Goal: Information Seeking & Learning: Learn about a topic

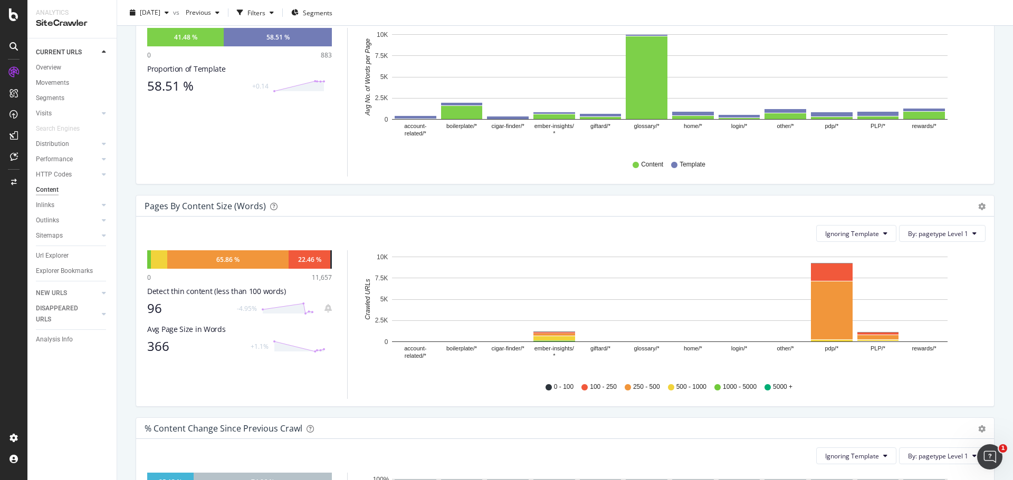
scroll to position [53, 0]
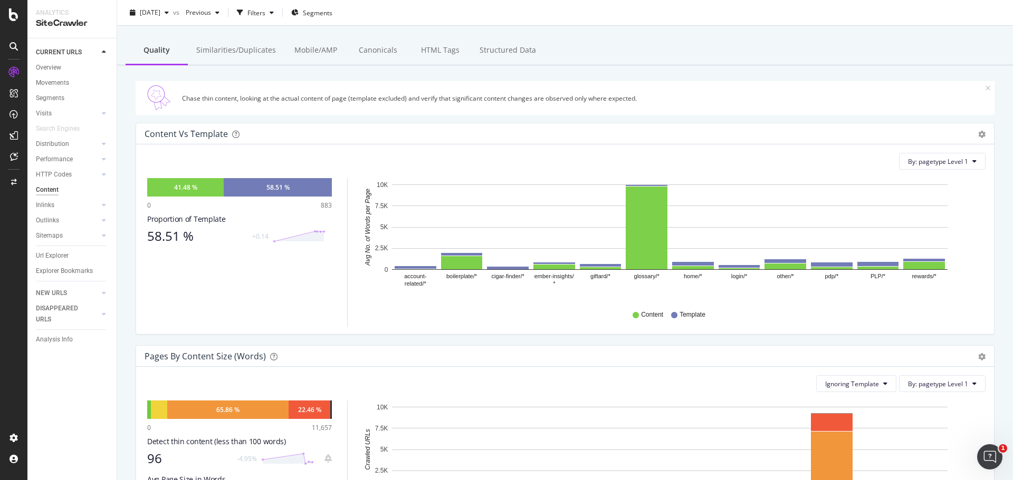
drag, startPoint x: 70, startPoint y: 80, endPoint x: 93, endPoint y: 193, distance: 115.7
click at [70, 80] on link "Movements" at bounding box center [72, 83] width 73 height 11
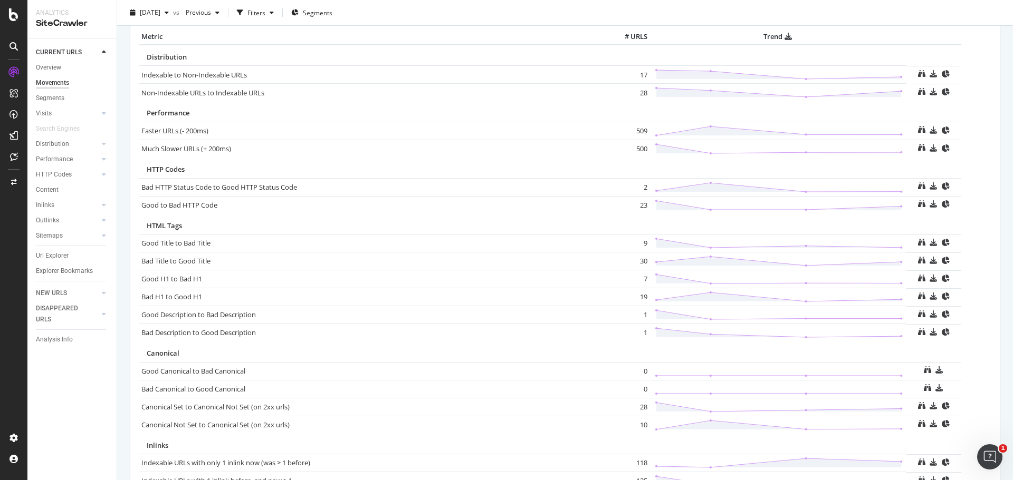
scroll to position [536, 0]
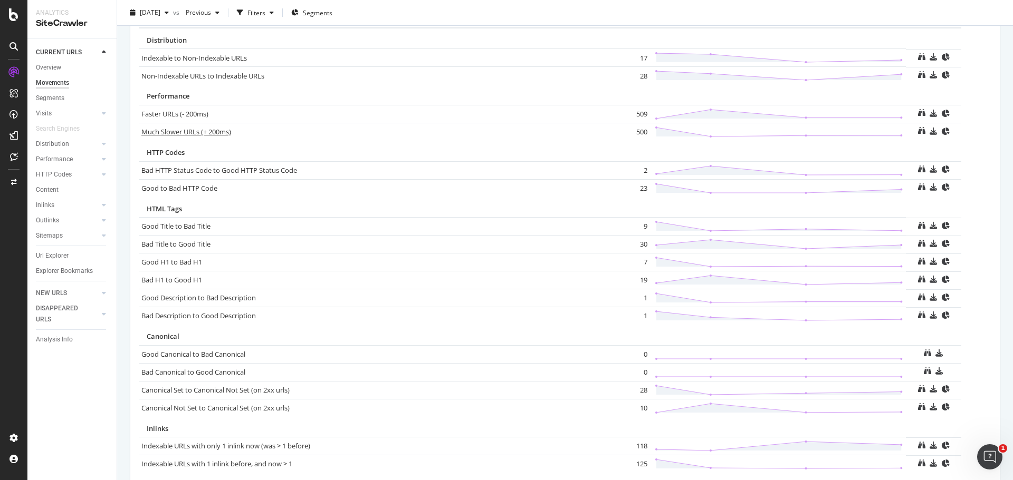
drag, startPoint x: 207, startPoint y: 137, endPoint x: 338, endPoint y: 267, distance: 184.6
click at [207, 137] on link "Much Slower URLs (+ 200ms)" at bounding box center [186, 131] width 90 height 9
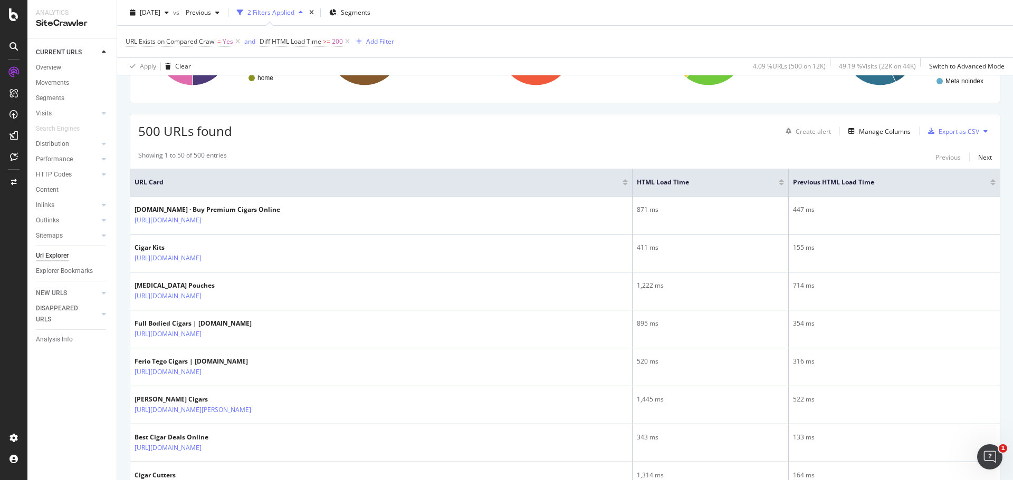
scroll to position [211, 0]
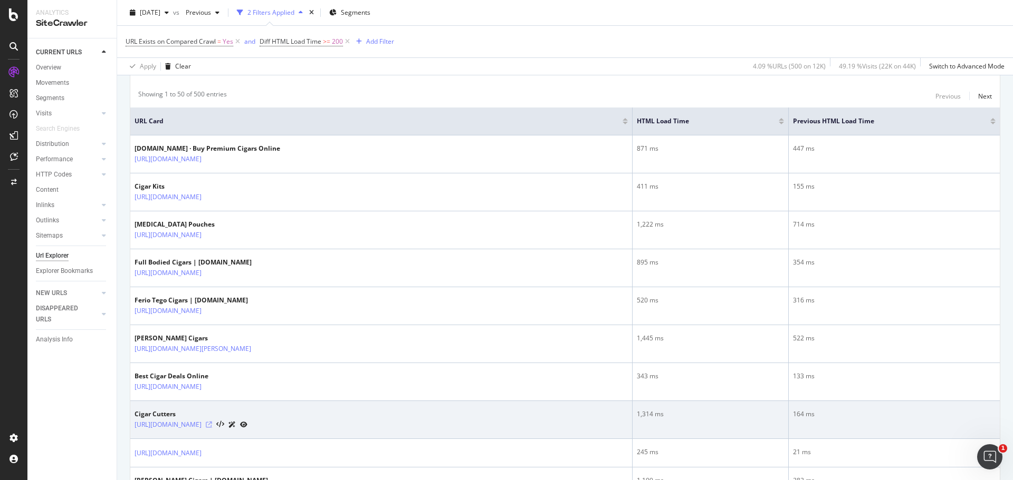
click at [212, 425] on icon at bounding box center [209, 425] width 6 height 6
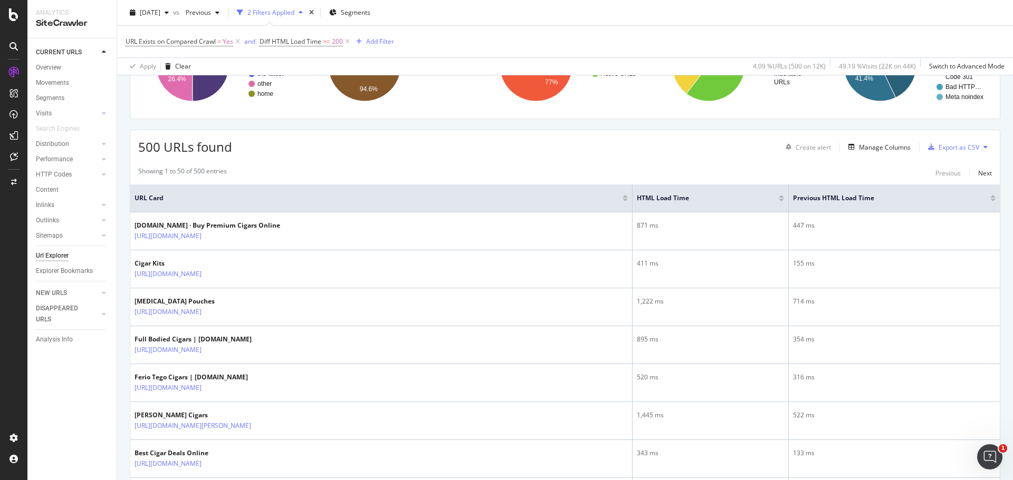
scroll to position [0, 0]
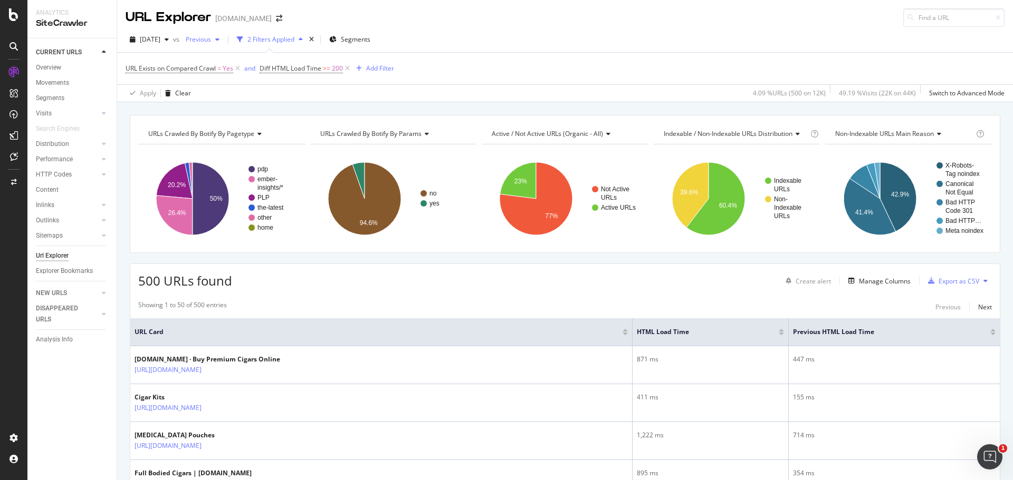
click at [211, 40] on span "Previous" at bounding box center [196, 39] width 30 height 9
click at [681, 43] on div "[DATE] vs Previous 2 Filters Applied Segments" at bounding box center [565, 41] width 896 height 21
click at [173, 44] on div "[DATE]" at bounding box center [149, 40] width 47 height 16
click at [509, 44] on div "[DATE] vs Previous 2 Filters Applied Segments" at bounding box center [565, 41] width 896 height 21
click at [160, 40] on span "[DATE]" at bounding box center [150, 39] width 21 height 9
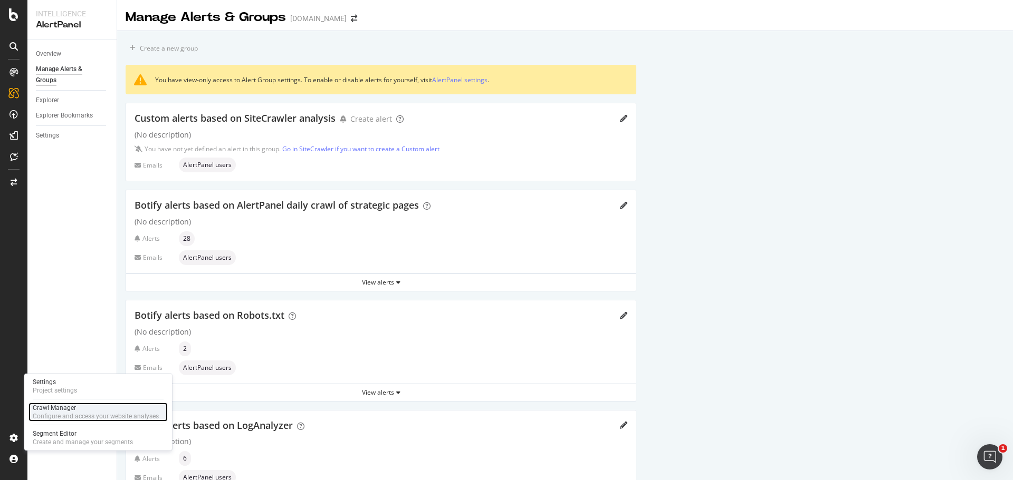
click at [60, 413] on div "Configure and access your website analyses" at bounding box center [96, 416] width 126 height 8
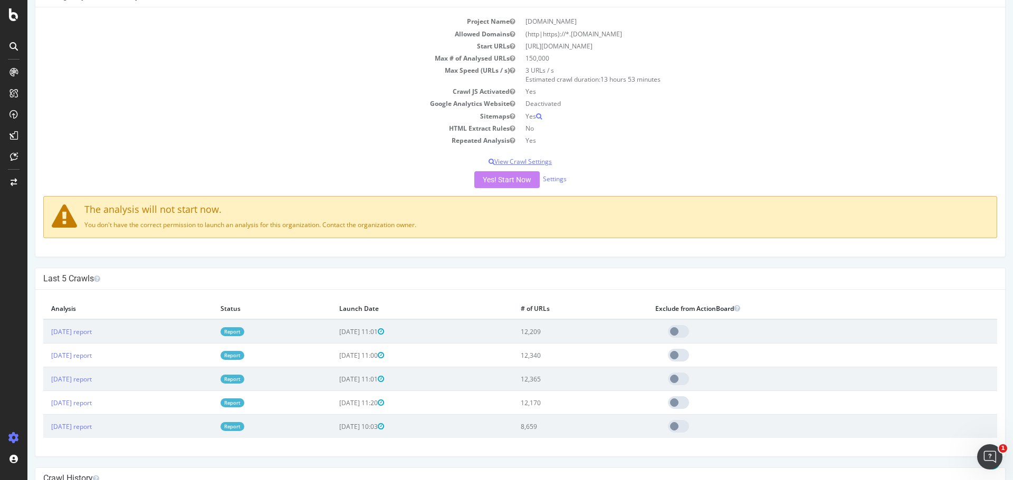
scroll to position [105, 0]
drag, startPoint x: 107, startPoint y: 227, endPoint x: 314, endPoint y: 223, distance: 207.3
click at [314, 223] on p "You don't have the correct permission to launch an analysis for this organizati…" at bounding box center [520, 224] width 937 height 9
click at [363, 226] on p "You don't have the correct permission to launch an analysis for this organizati…" at bounding box center [520, 224] width 937 height 9
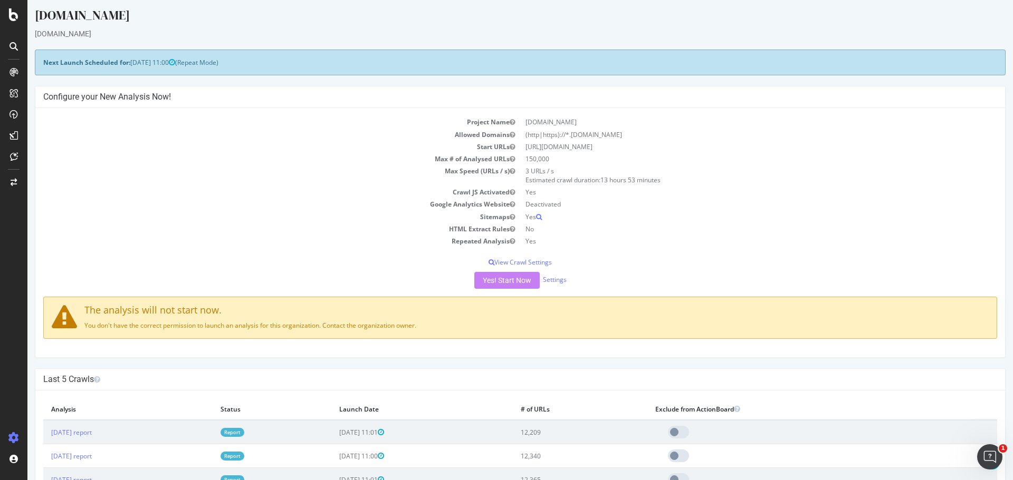
scroll to position [0, 0]
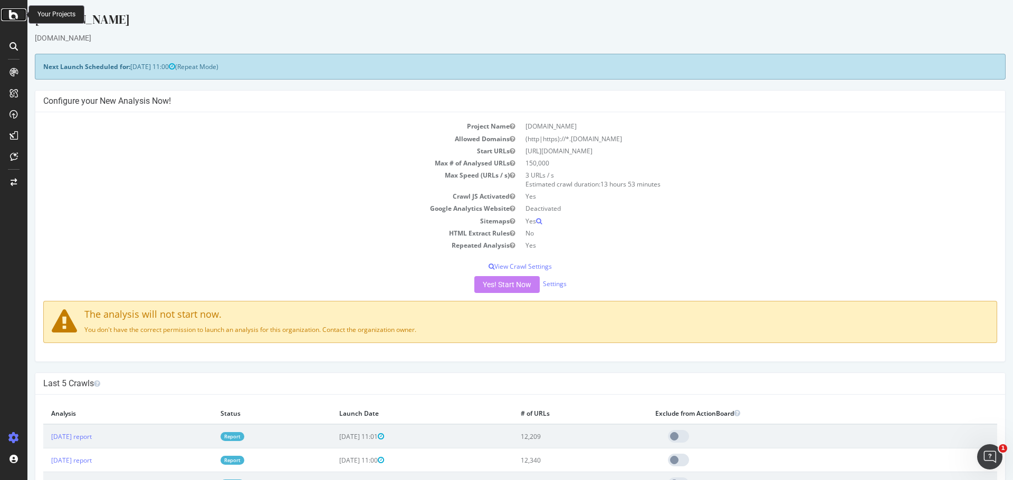
click at [13, 16] on icon at bounding box center [13, 14] width 9 height 13
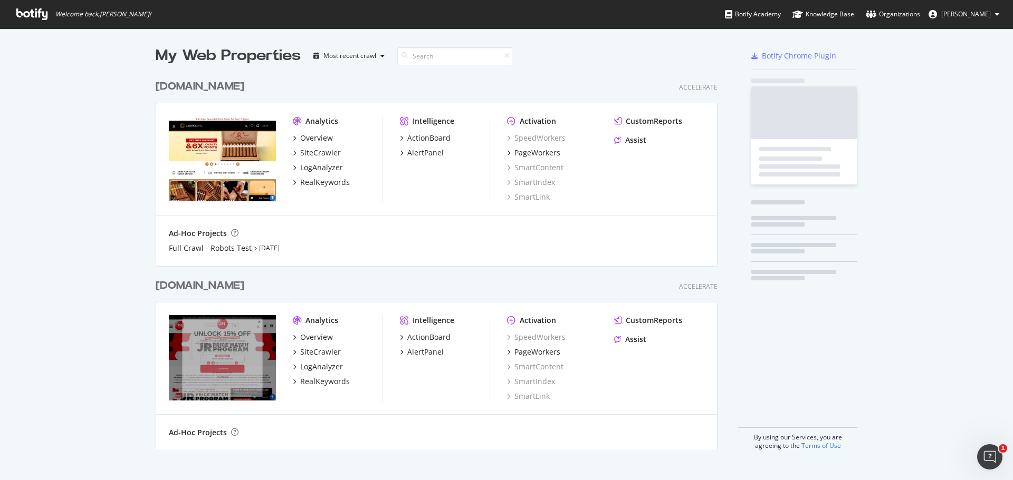
scroll to position [473, 997]
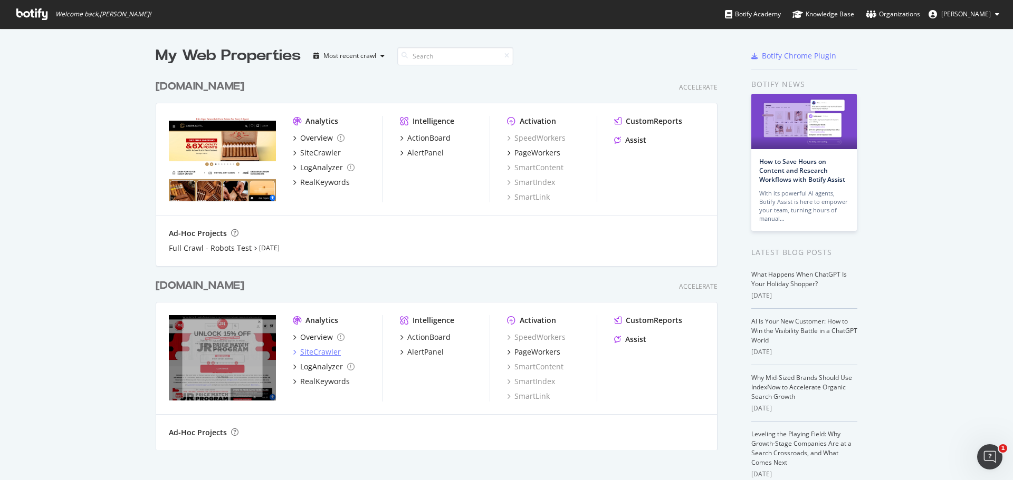
click at [312, 349] on div "SiteCrawler" at bounding box center [320, 352] width 41 height 11
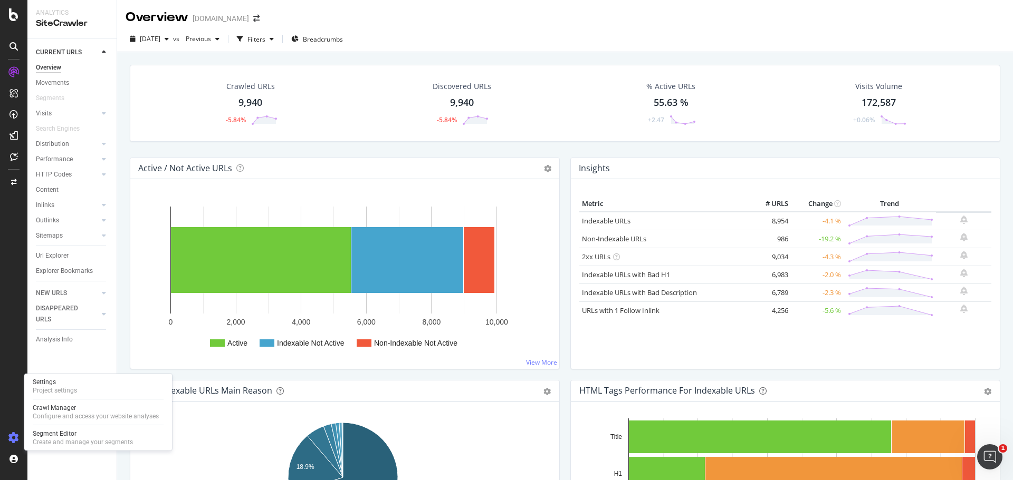
click at [13, 434] on icon at bounding box center [13, 438] width 11 height 11
click at [9, 433] on icon at bounding box center [13, 438] width 11 height 11
click at [70, 404] on div "Crawl Manager" at bounding box center [96, 408] width 126 height 8
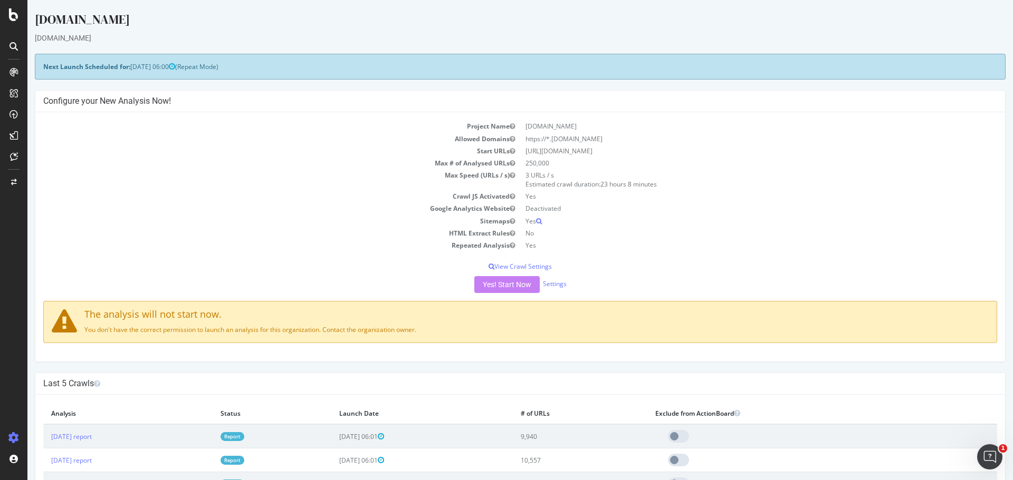
click at [498, 285] on div "Yes! Start Now Settings" at bounding box center [520, 284] width 954 height 17
click at [496, 286] on div "Yes! Start Now Settings" at bounding box center [520, 284] width 954 height 17
click at [497, 286] on div "Yes! Start Now Settings" at bounding box center [520, 284] width 954 height 17
click at [678, 258] on div "Project Name jrcigars.com Allowed Domains https://*.jrcigars.com Start URLs htt…" at bounding box center [519, 236] width 969 height 249
